Goal: Task Accomplishment & Management: Use online tool/utility

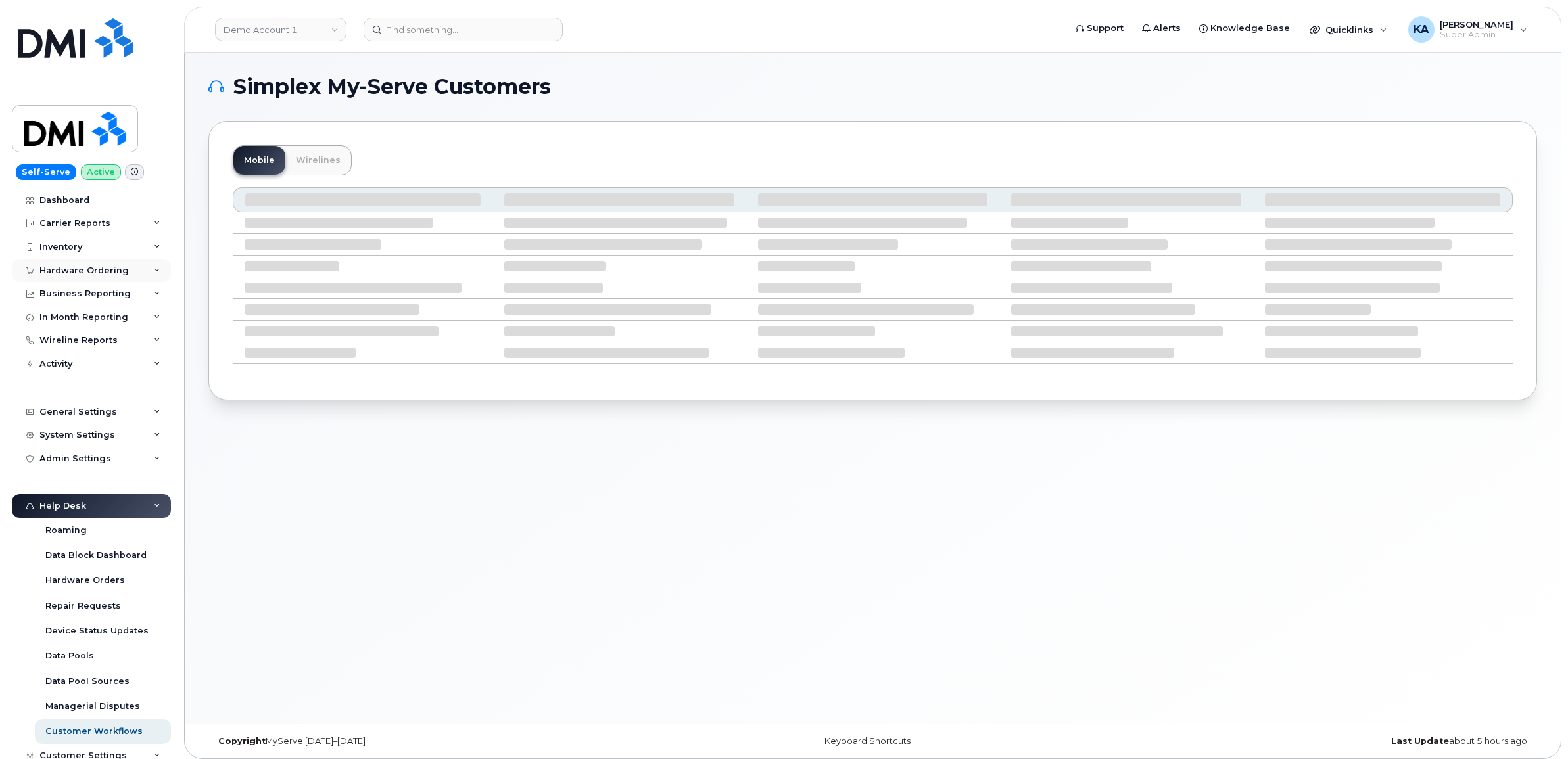
click at [157, 270] on icon at bounding box center [157, 271] width 7 height 7
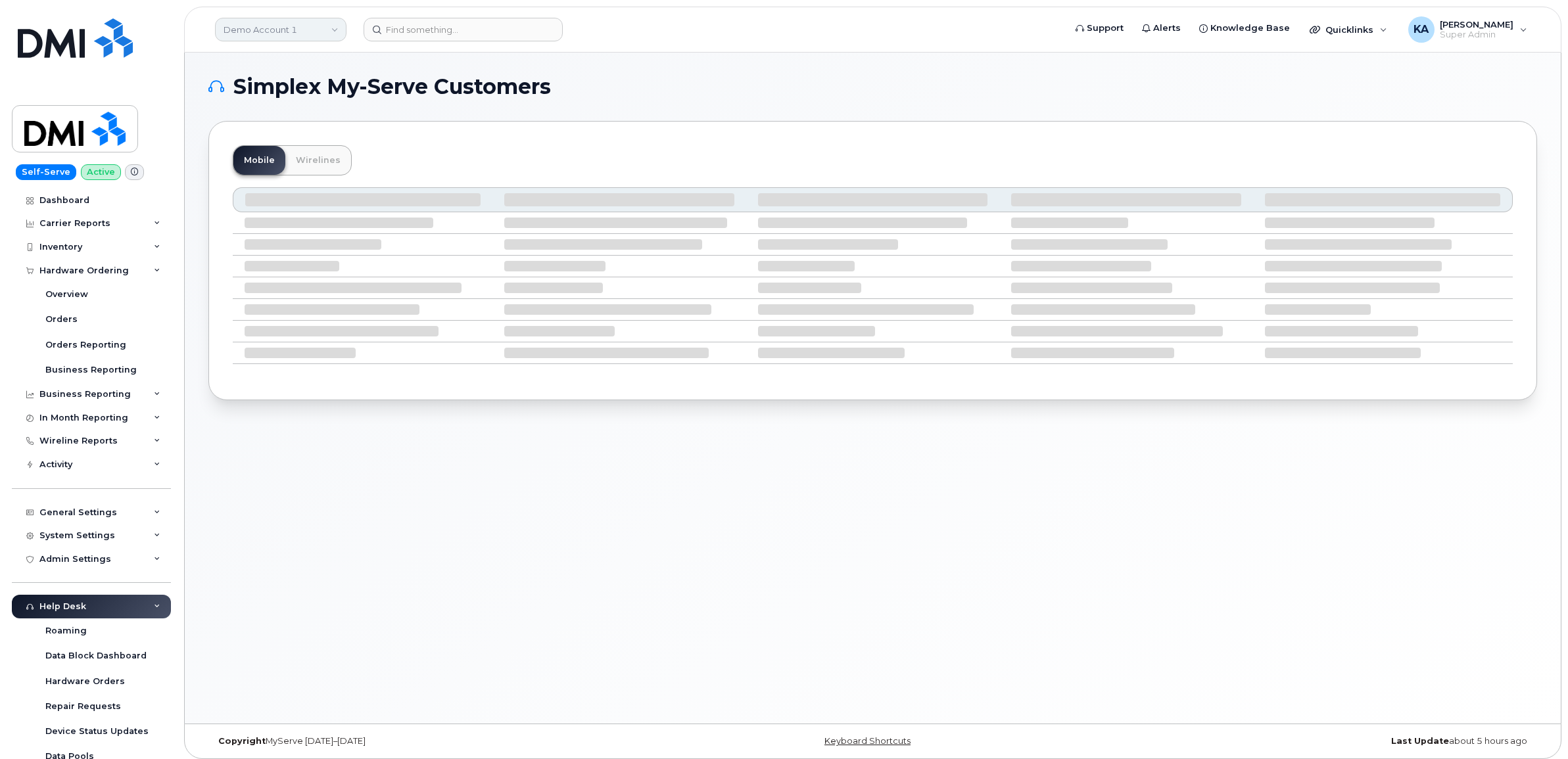
click at [330, 36] on link "Demo Account 1" at bounding box center [281, 29] width 132 height 24
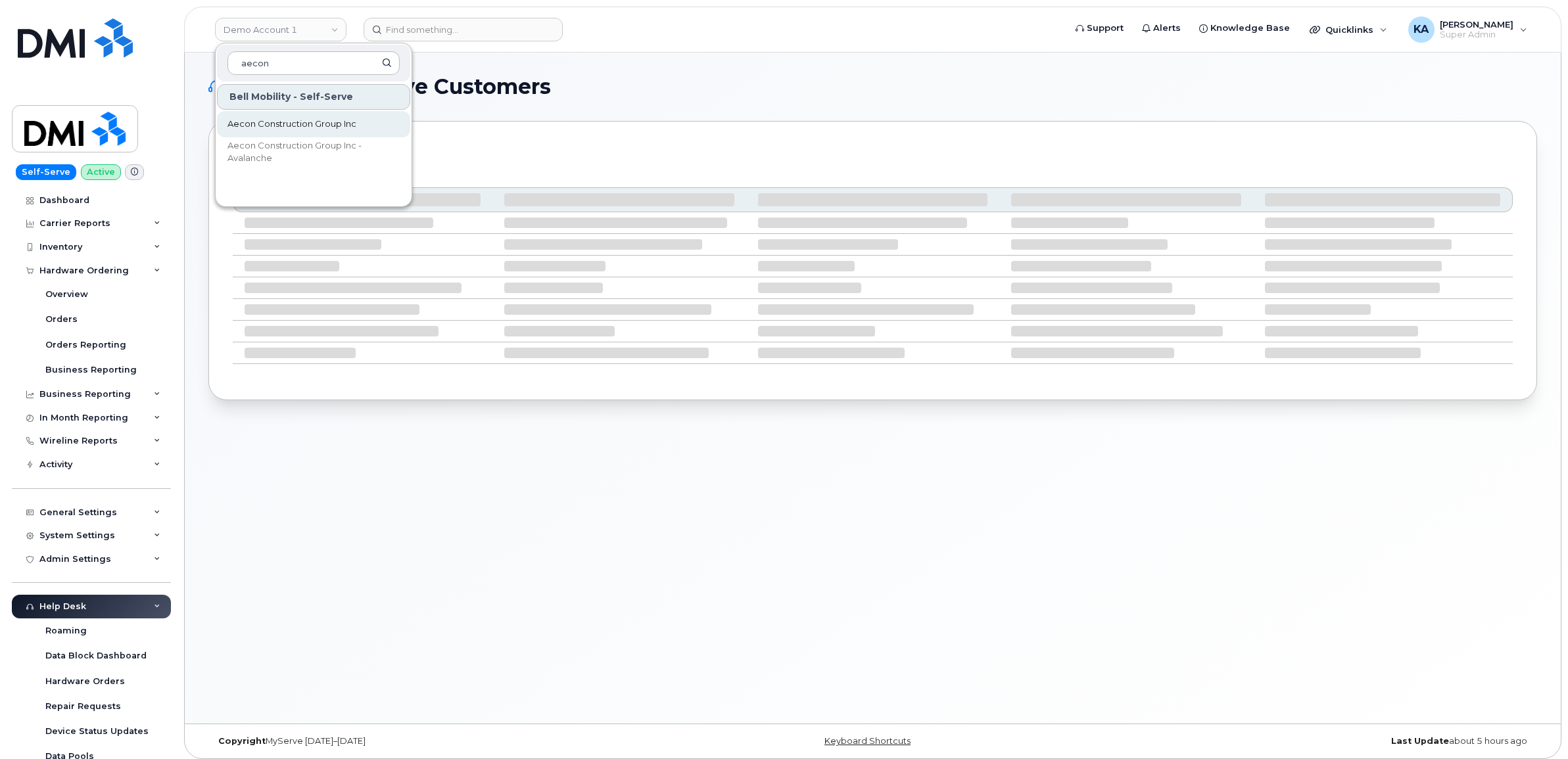
type input "aecon"
click at [282, 123] on span "Aecon Construction Group Inc" at bounding box center [292, 123] width 129 height 13
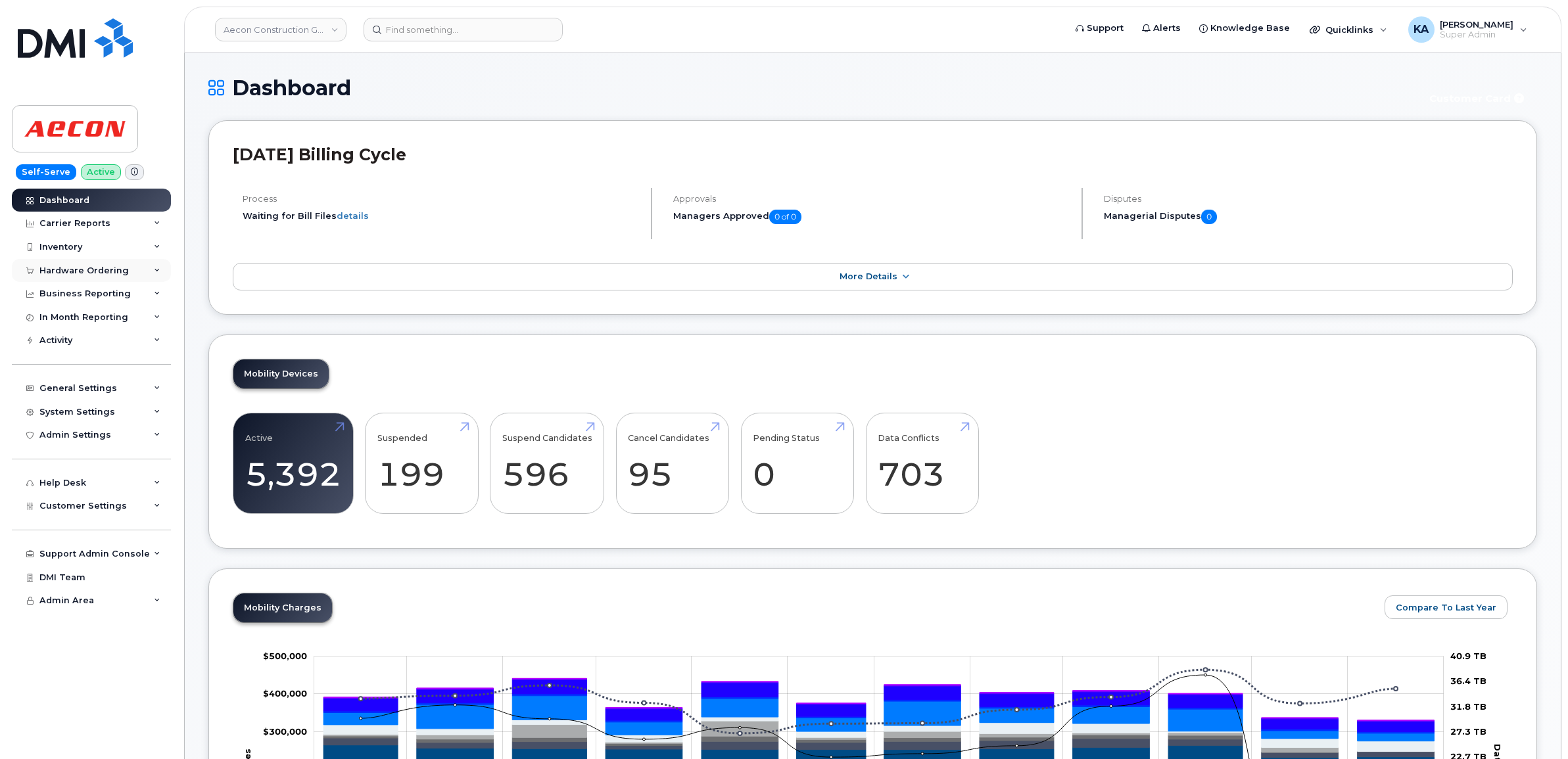
click at [132, 271] on div "Hardware Ordering" at bounding box center [91, 271] width 159 height 24
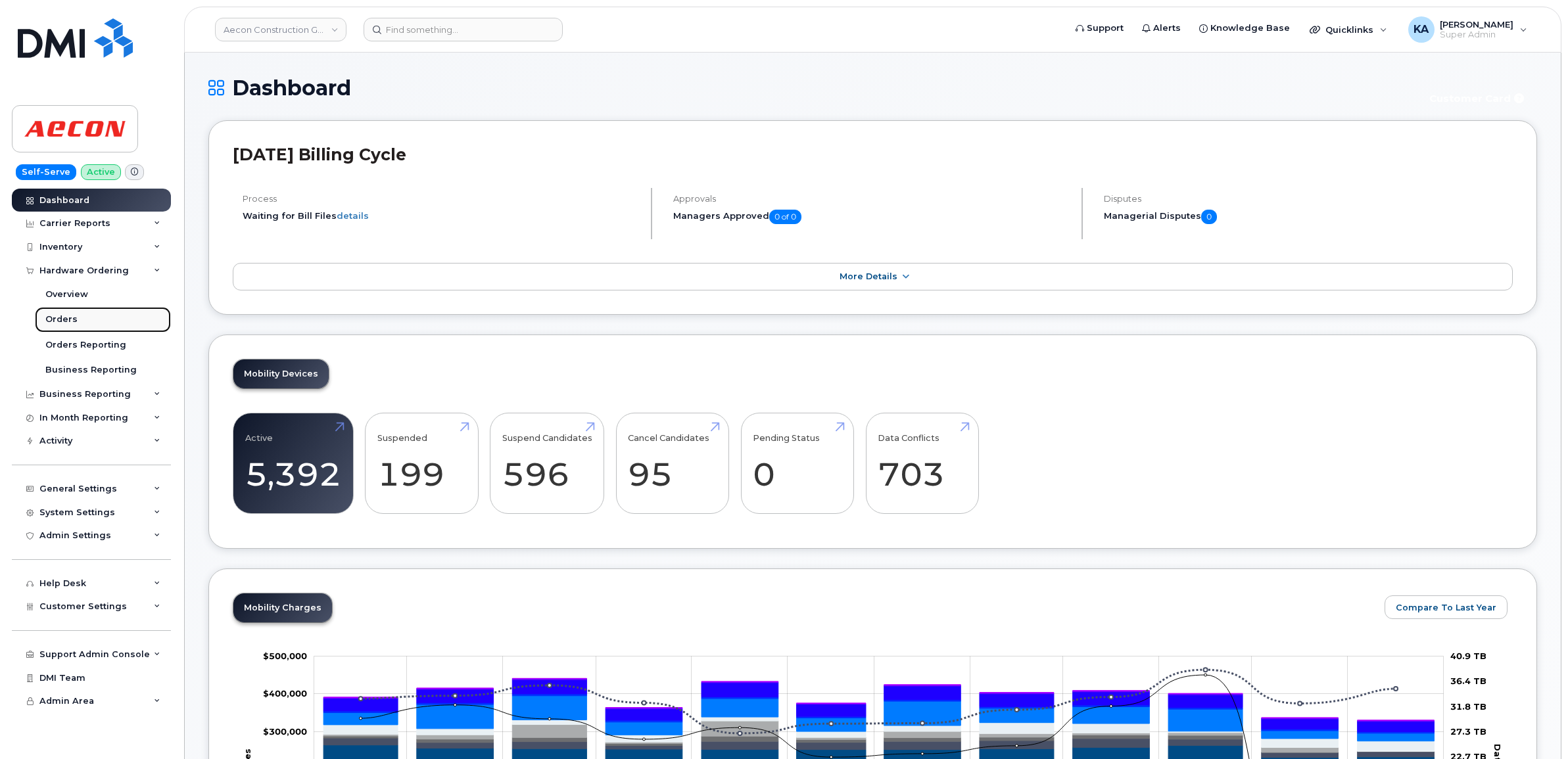
click at [70, 313] on link "Orders" at bounding box center [102, 319] width 136 height 25
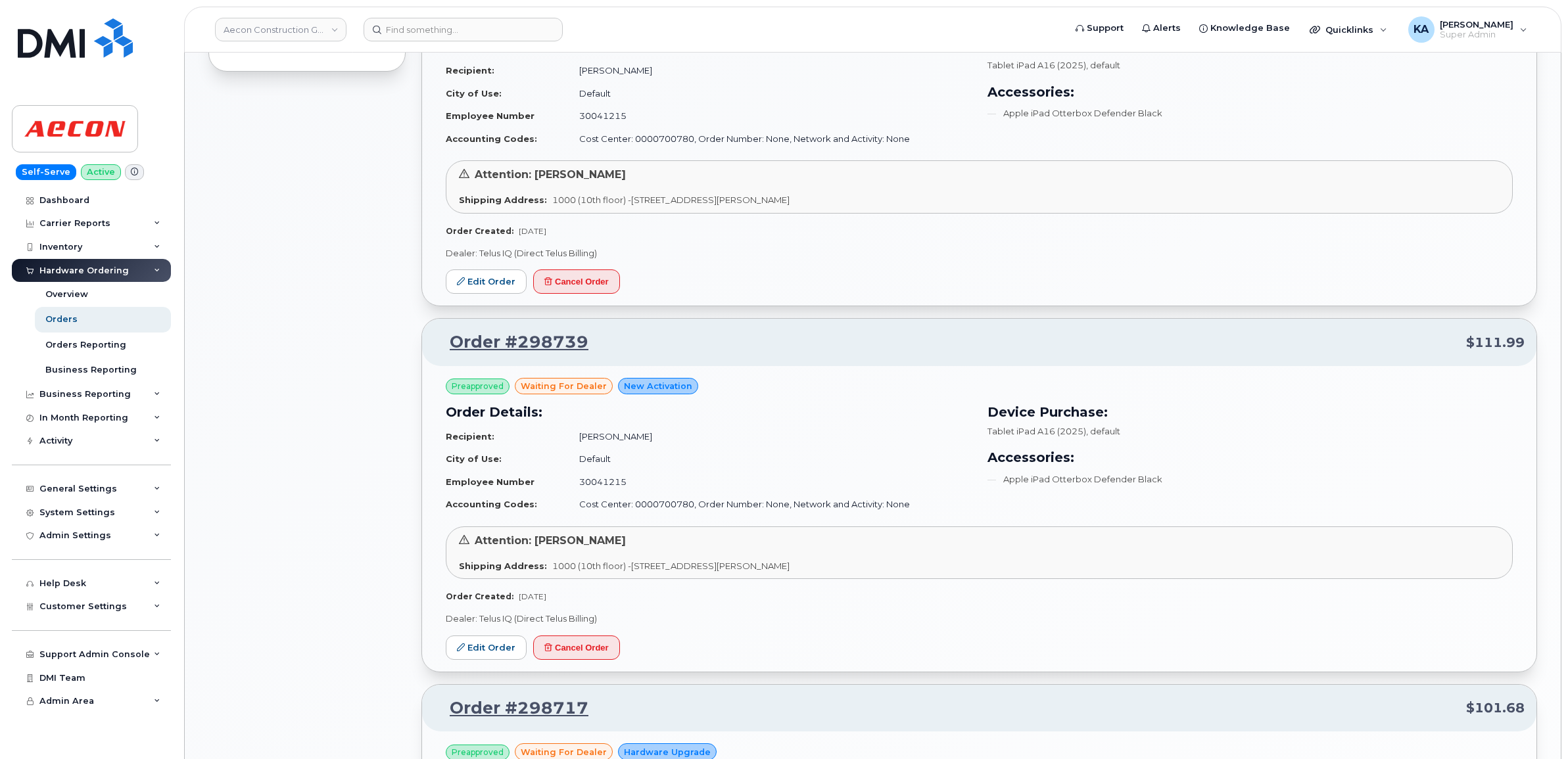
scroll to position [986, 0]
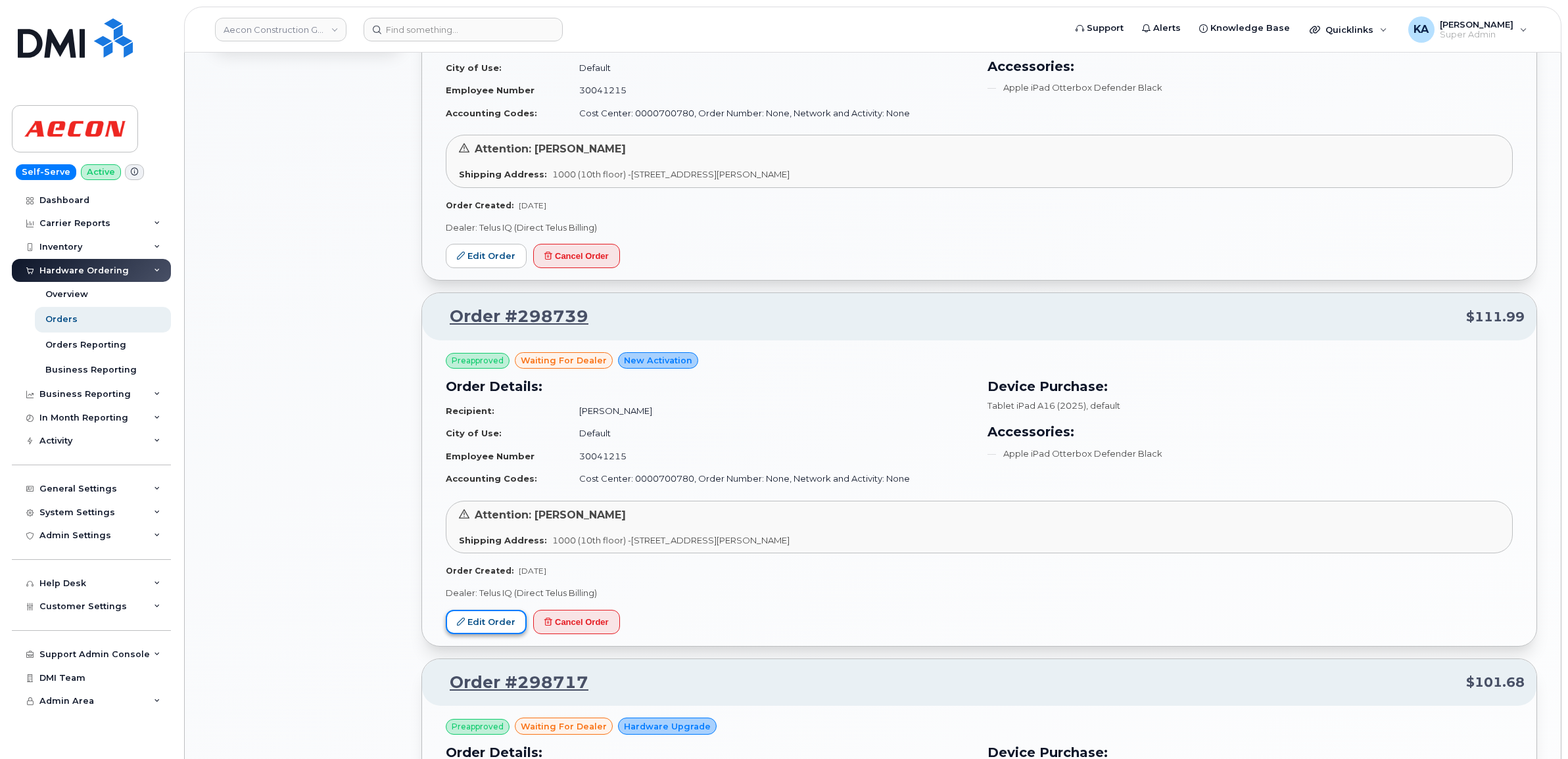
click at [480, 623] on link "Edit Order" at bounding box center [486, 622] width 81 height 24
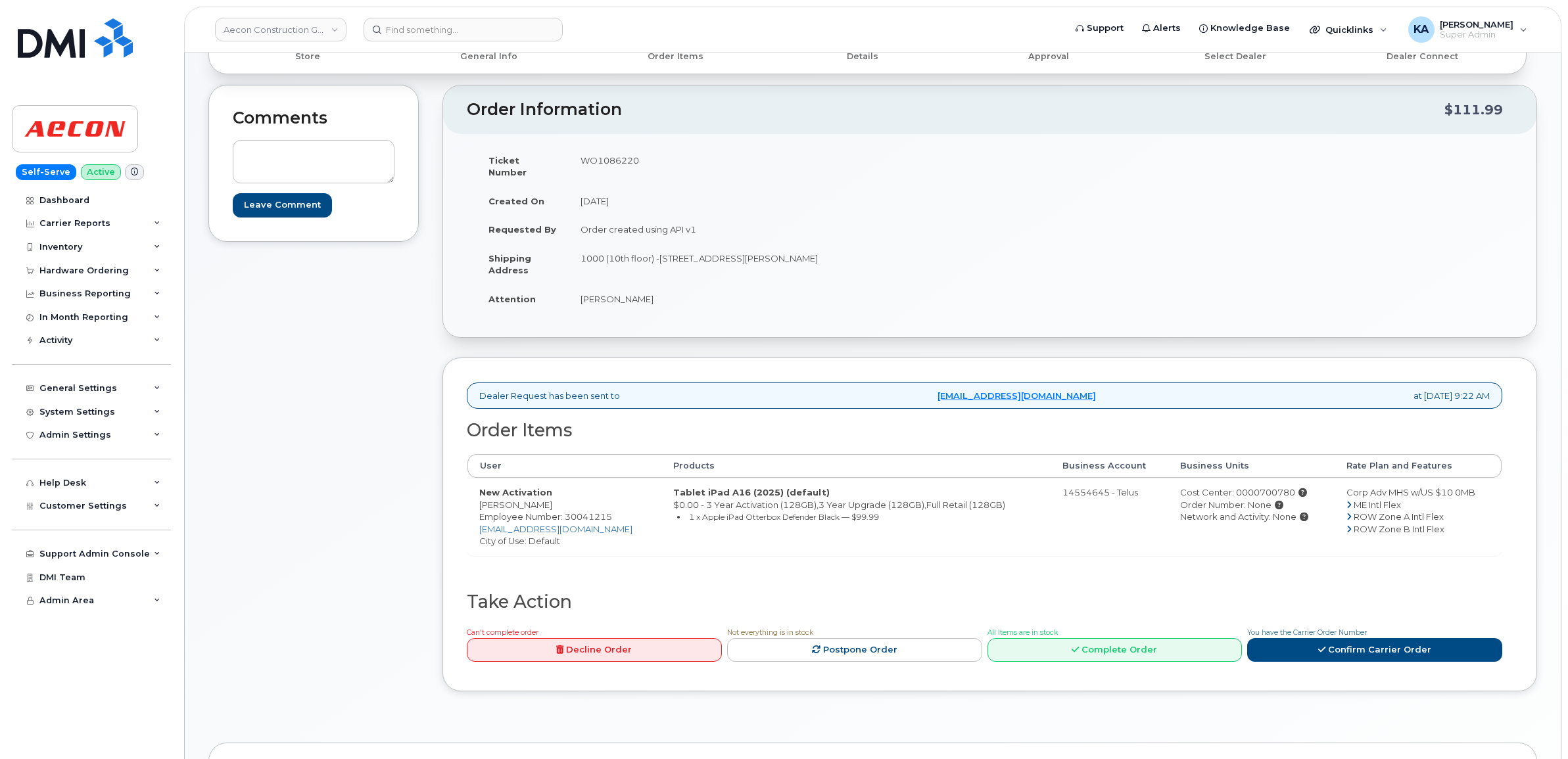
scroll to position [164, 0]
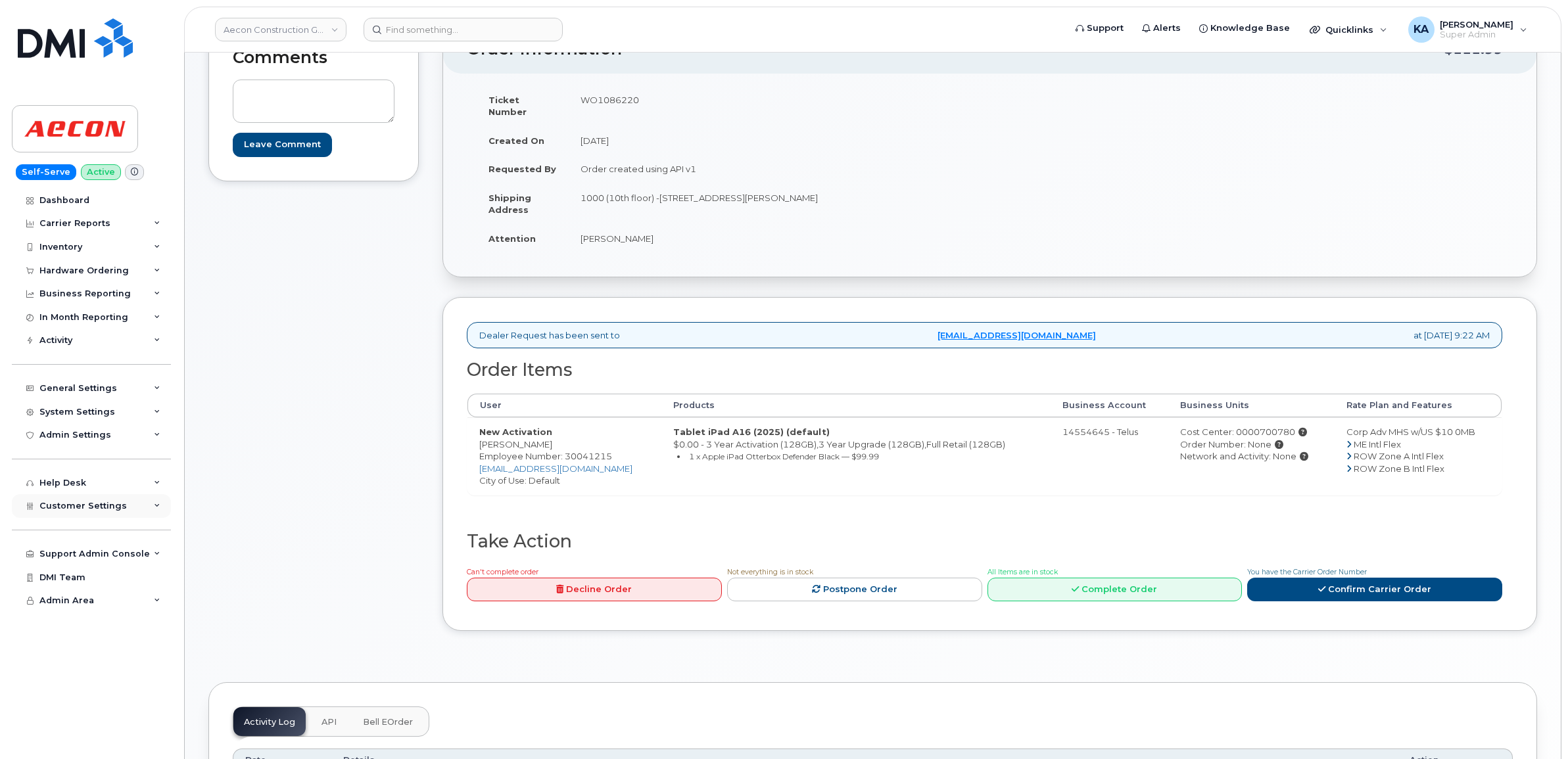
click at [136, 510] on div "Customer Settings" at bounding box center [91, 506] width 159 height 24
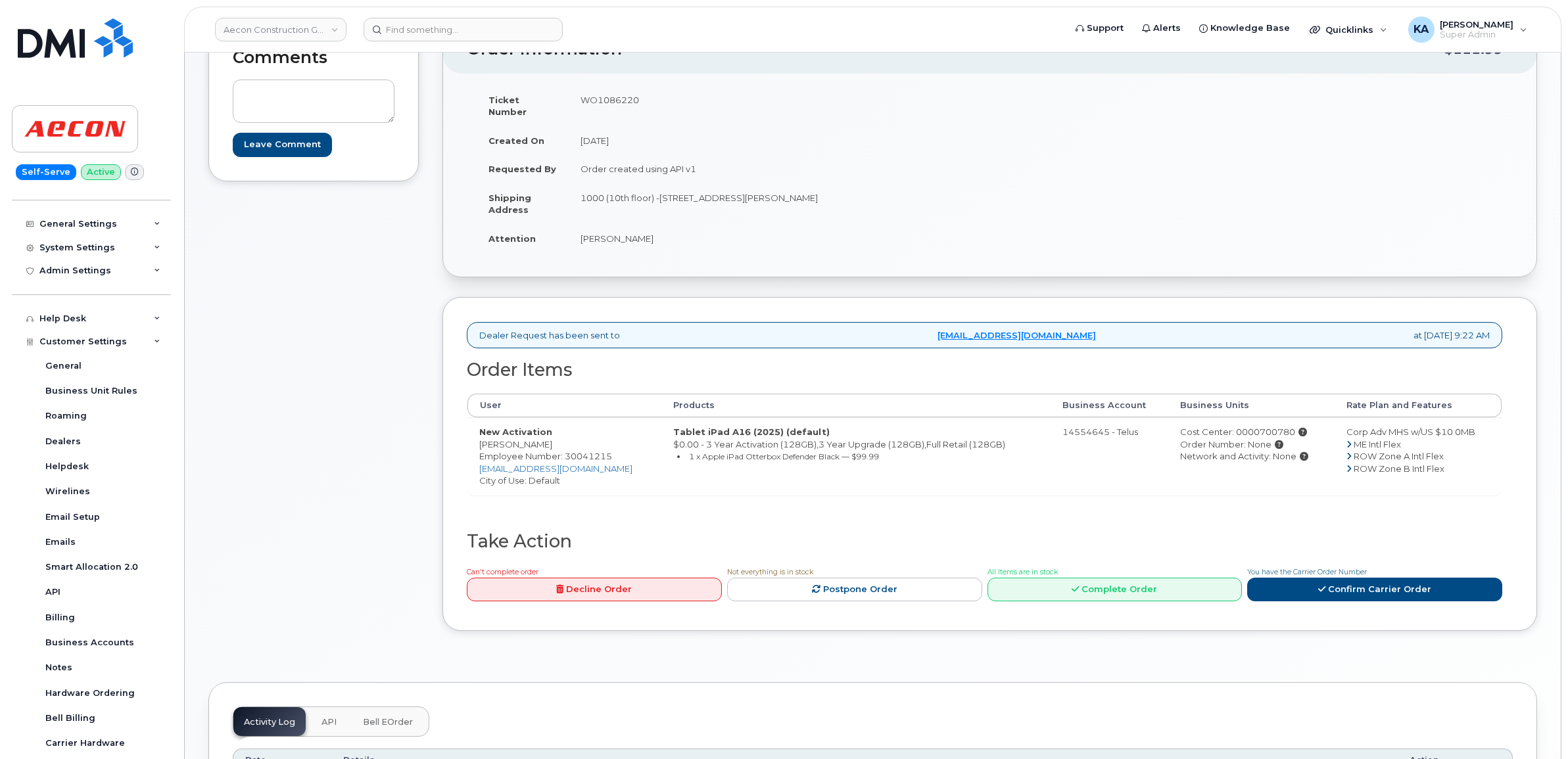
drag, startPoint x: 478, startPoint y: 435, endPoint x: 541, endPoint y: 438, distance: 63.1
click at [541, 438] on td "New Activation Christine Zhou Employee Number: 30041215 czhou@aecon.com City of…" at bounding box center [565, 456] width 194 height 77
drag, startPoint x: 541, startPoint y: 438, endPoint x: 527, endPoint y: 435, distance: 14.3
copy td "Christine Zhou"
drag, startPoint x: 579, startPoint y: 99, endPoint x: 639, endPoint y: 104, distance: 60.2
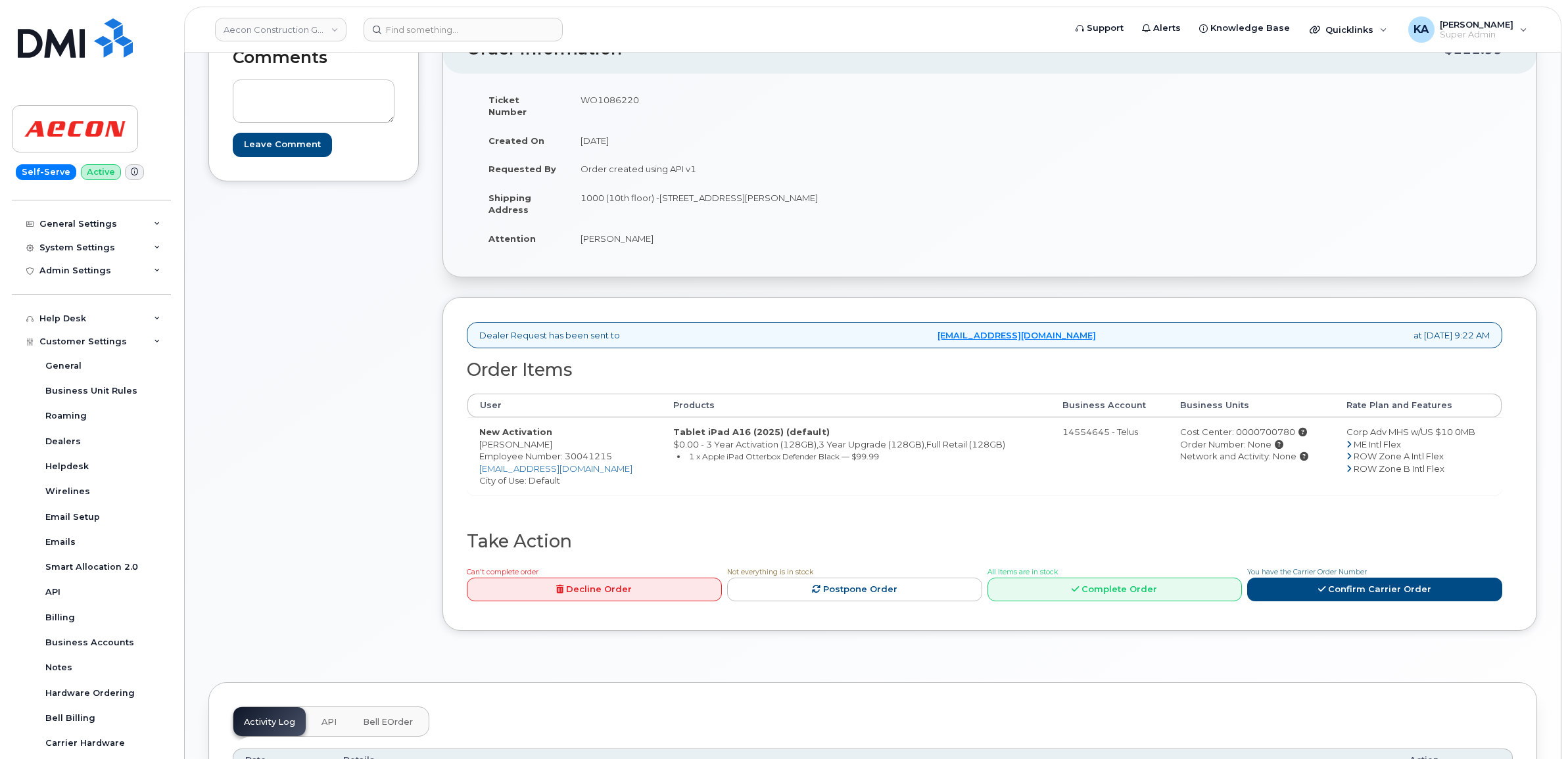
click at [640, 104] on td "WO1086220" at bounding box center [774, 106] width 412 height 41
drag, startPoint x: 639, startPoint y: 104, endPoint x: 627, endPoint y: 102, distance: 12.2
copy td "WO1086220"
click at [1322, 585] on icon at bounding box center [1322, 589] width 7 height 9
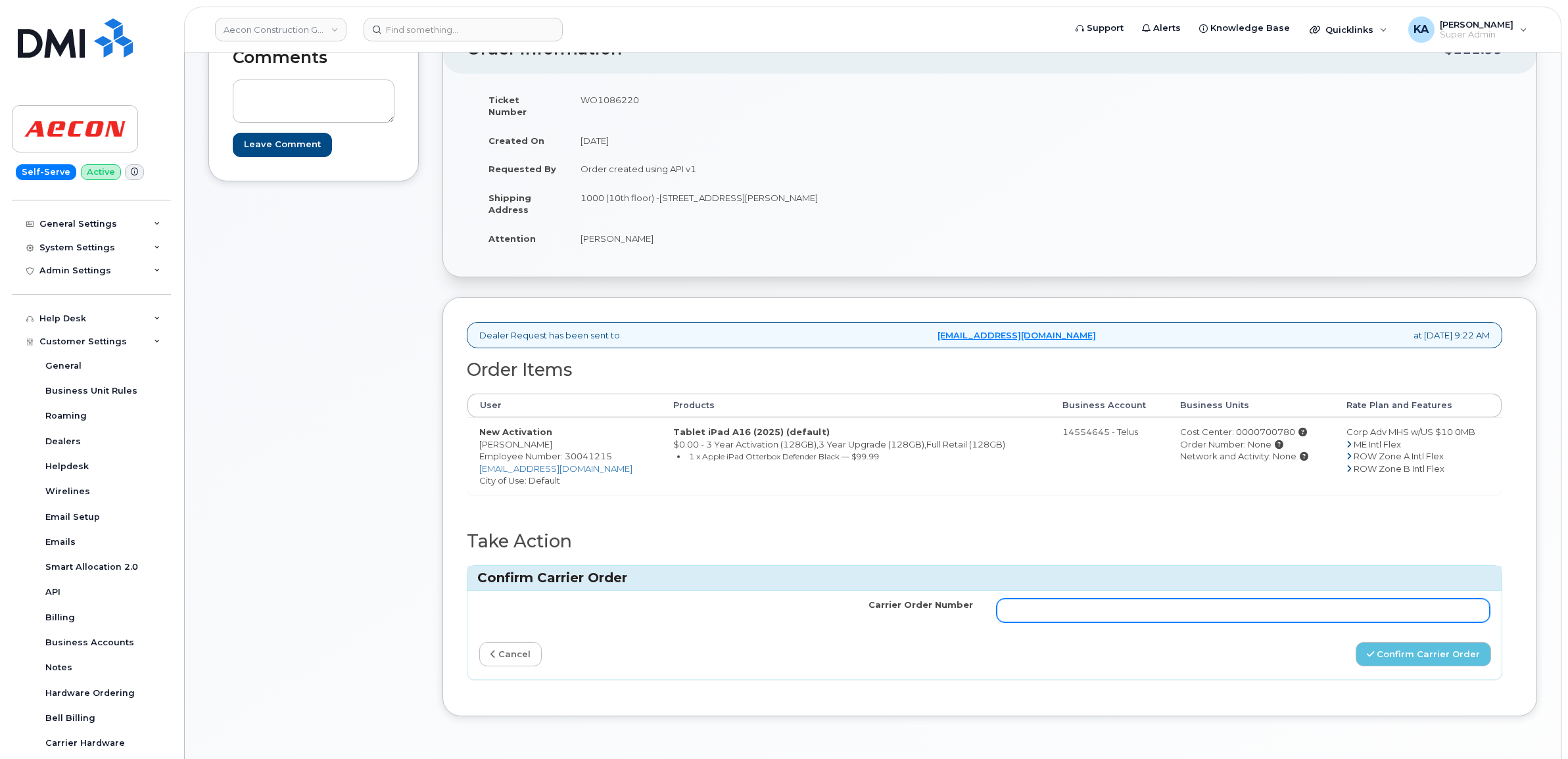
click at [1152, 599] on input "Carrier Order Number" at bounding box center [1244, 610] width 494 height 24
paste input "TL60021080"
type input "TL60021080"
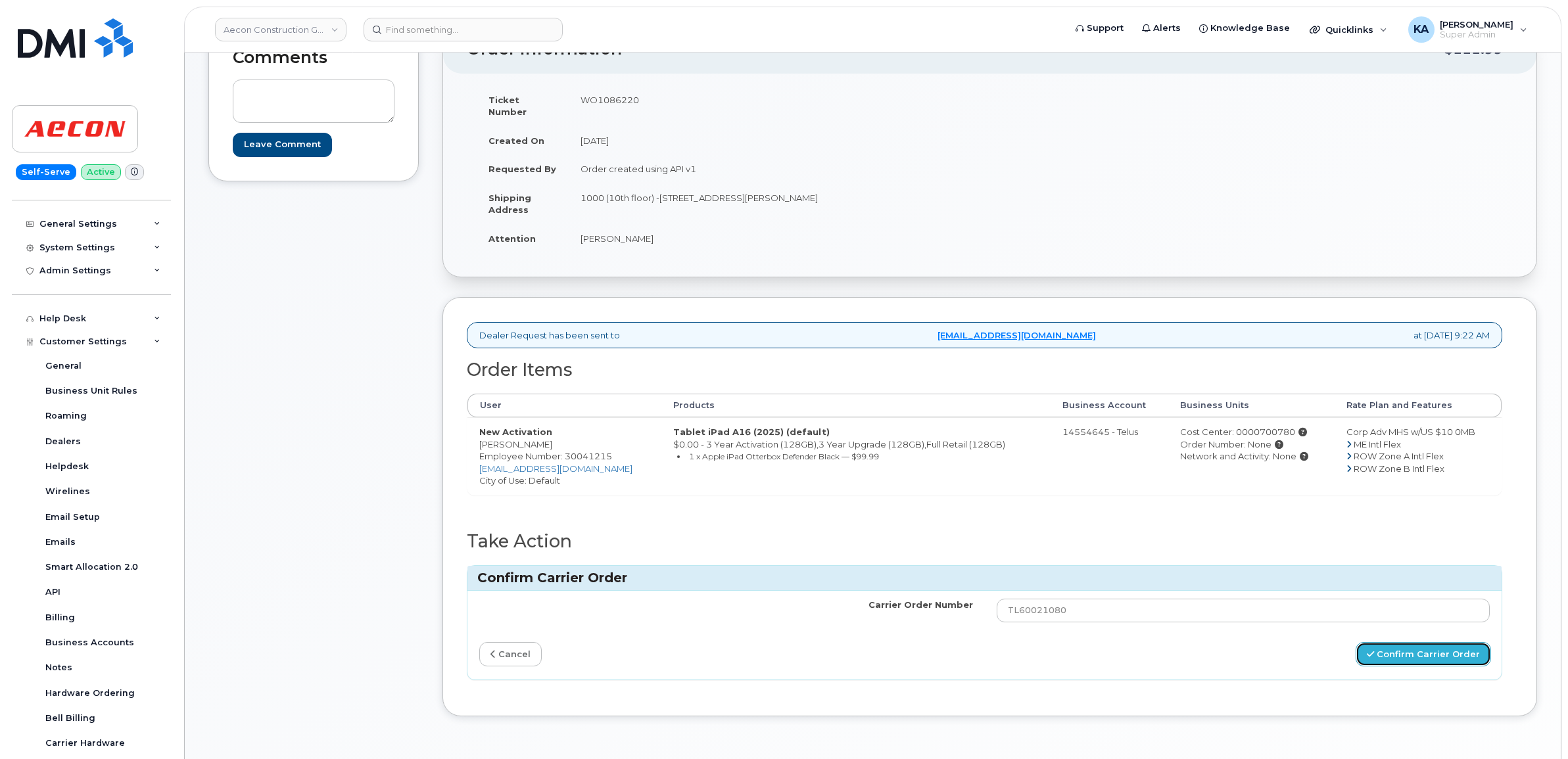
click at [1411, 642] on button "Confirm Carrier Order" at bounding box center [1423, 655] width 136 height 24
click at [1385, 646] on button "Confirm Carrier Order" at bounding box center [1423, 655] width 136 height 24
